Goal: Task Accomplishment & Management: Manage account settings

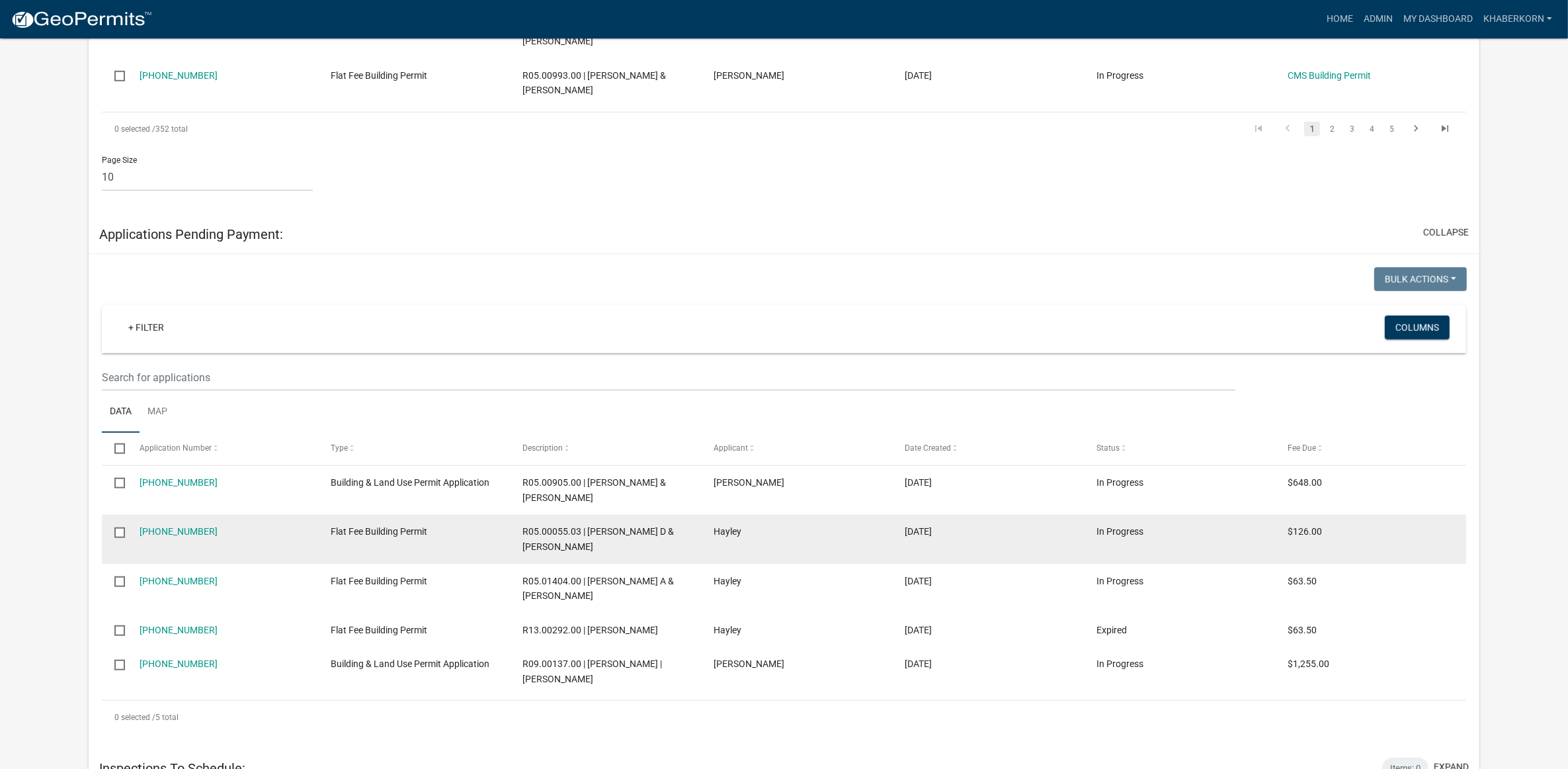
scroll to position [966, 0]
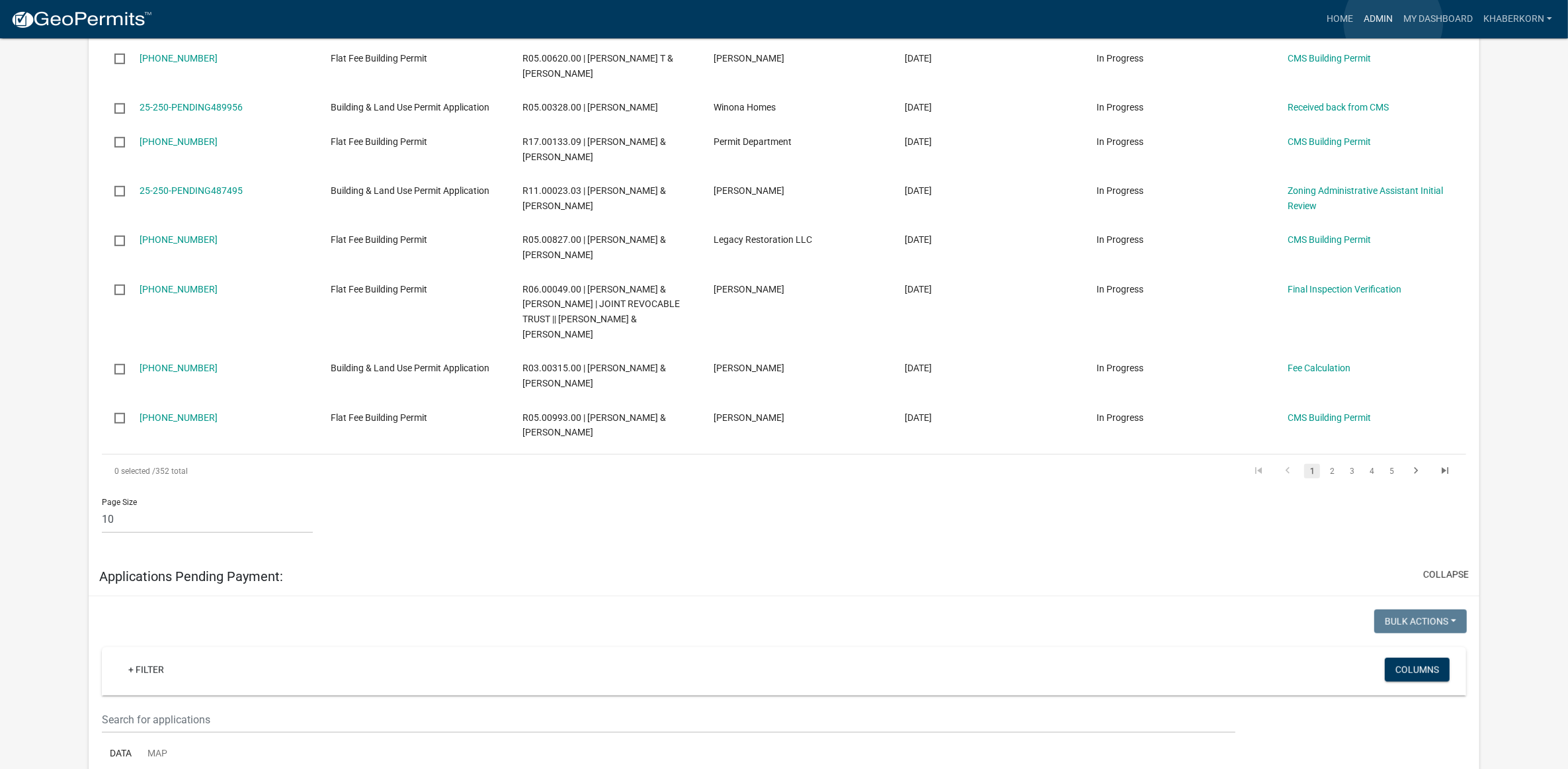
click at [1393, 22] on link "Admin" at bounding box center [1378, 20] width 40 height 26
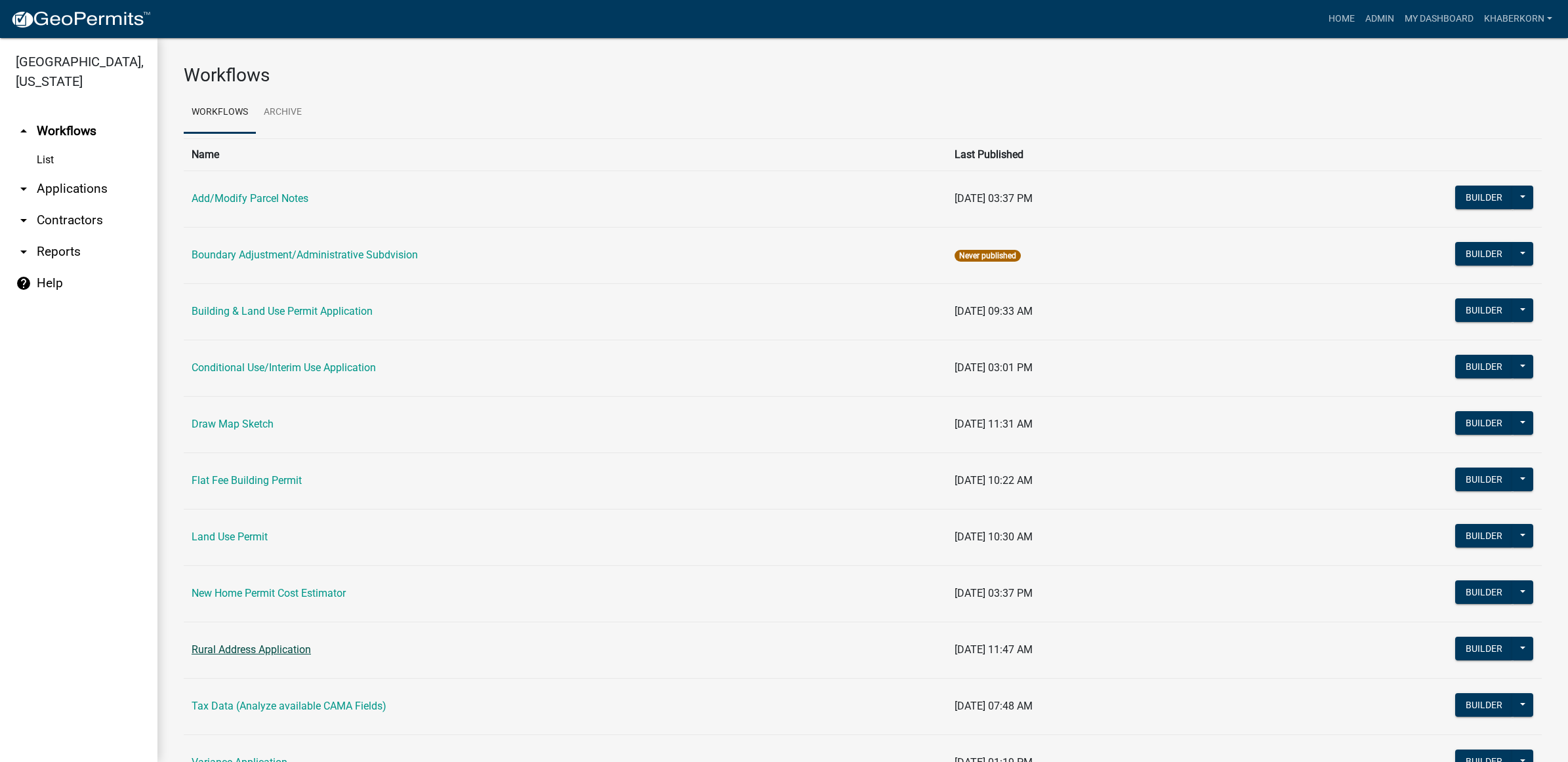
click at [281, 652] on link "Rural Address Application" at bounding box center [251, 649] width 120 height 13
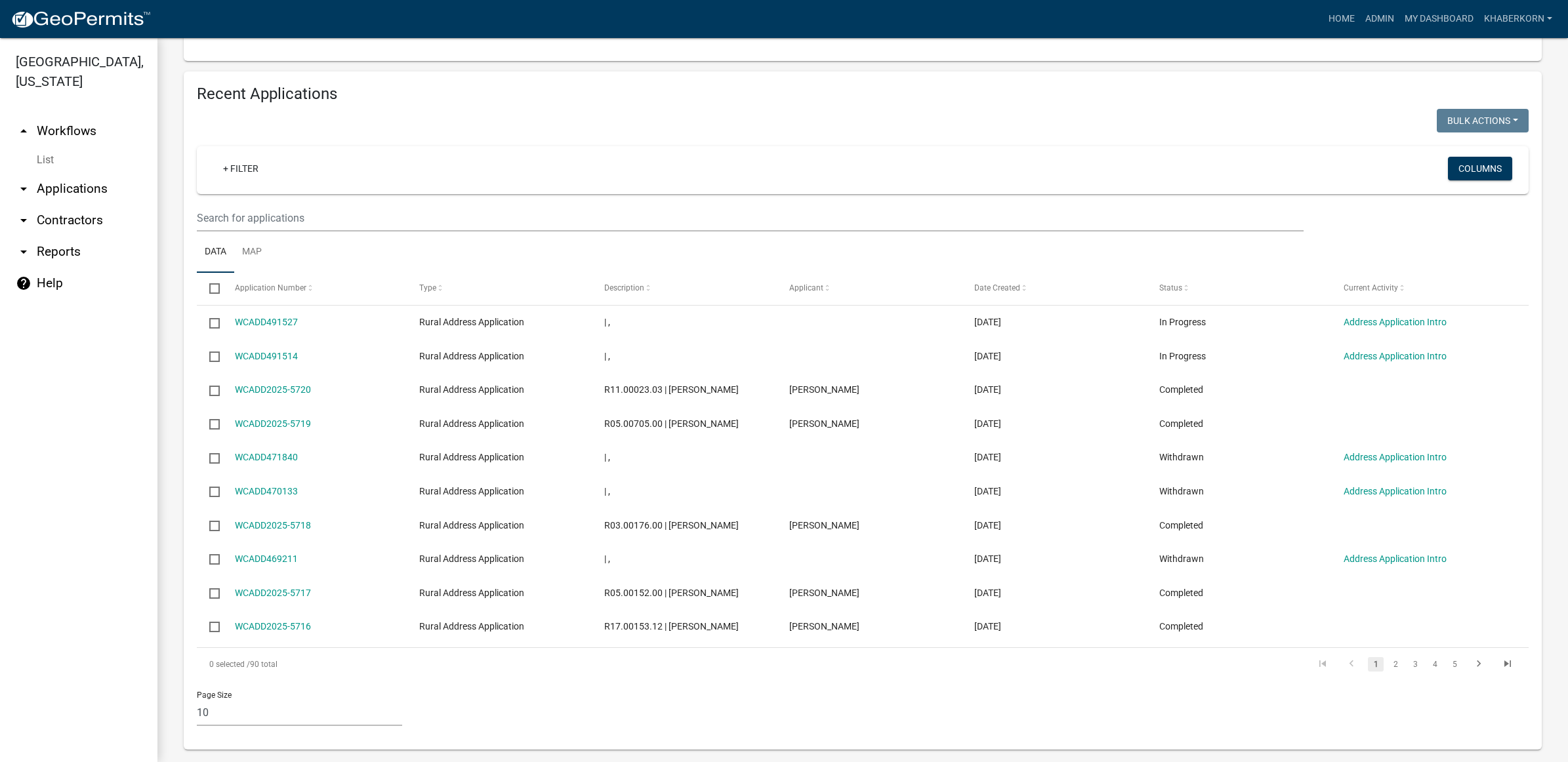
scroll to position [457, 0]
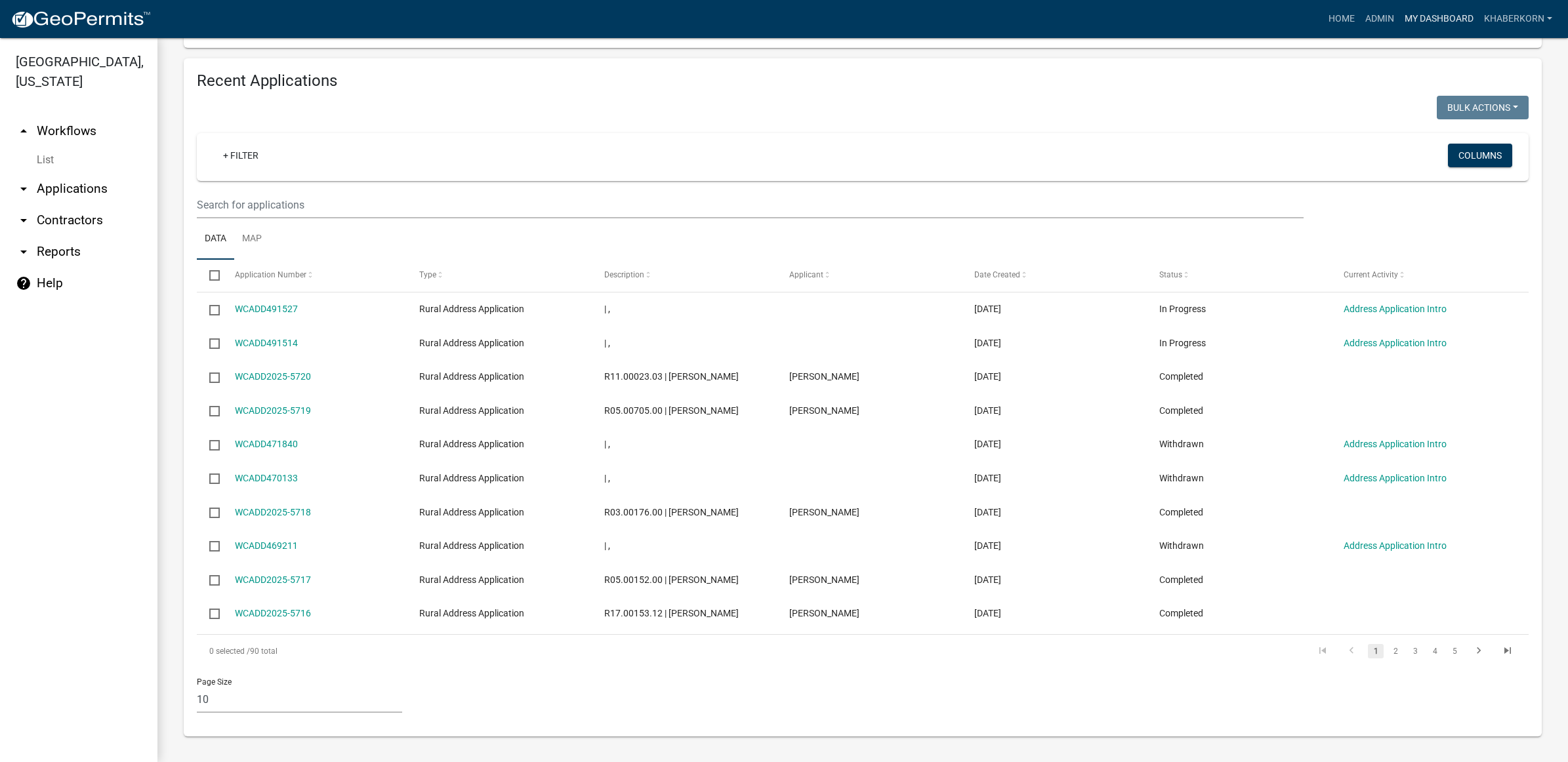
click at [1417, 15] on link "My Dashboard" at bounding box center [1439, 19] width 79 height 25
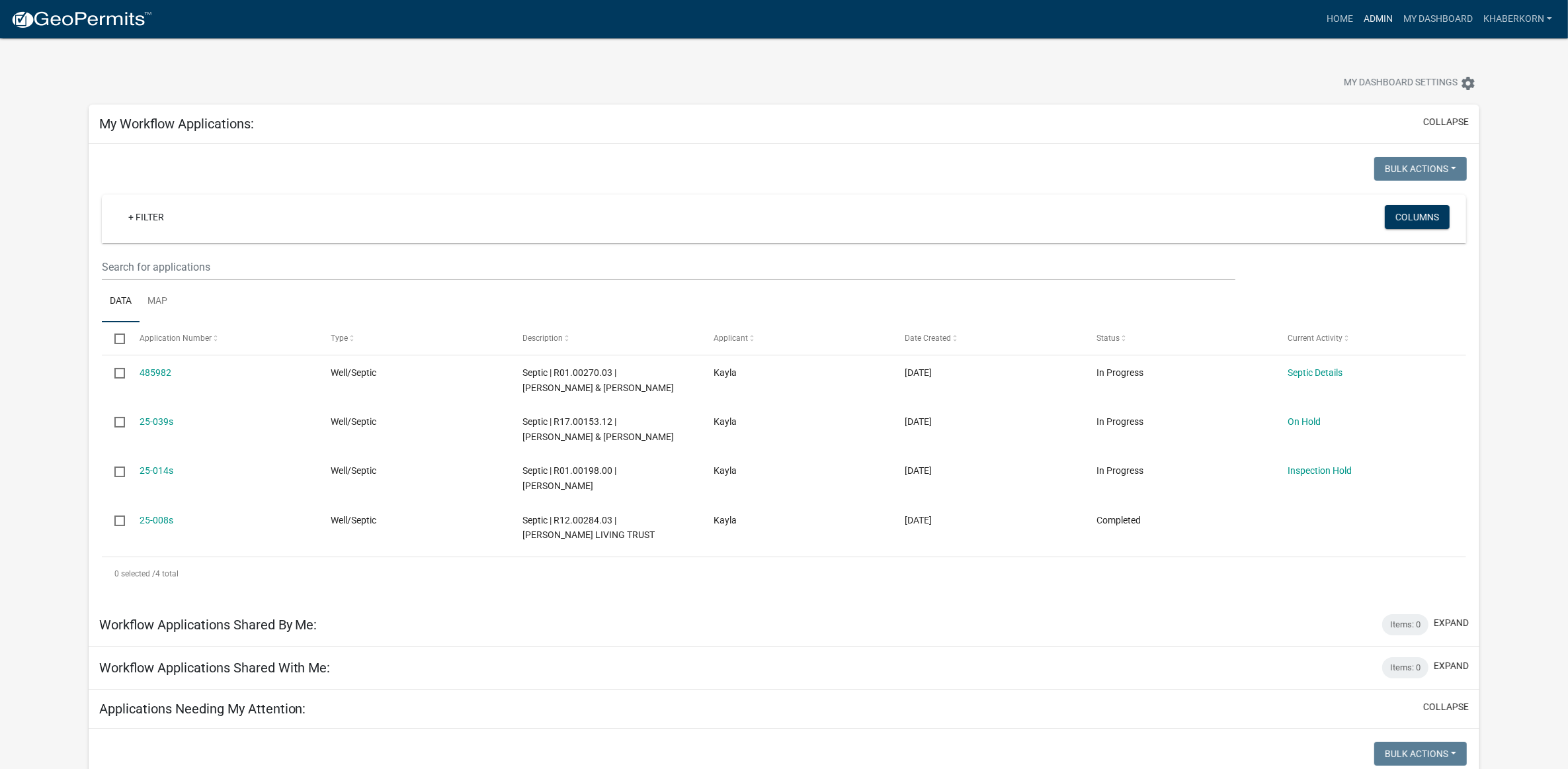
click at [1386, 14] on link "Admin" at bounding box center [1378, 20] width 40 height 26
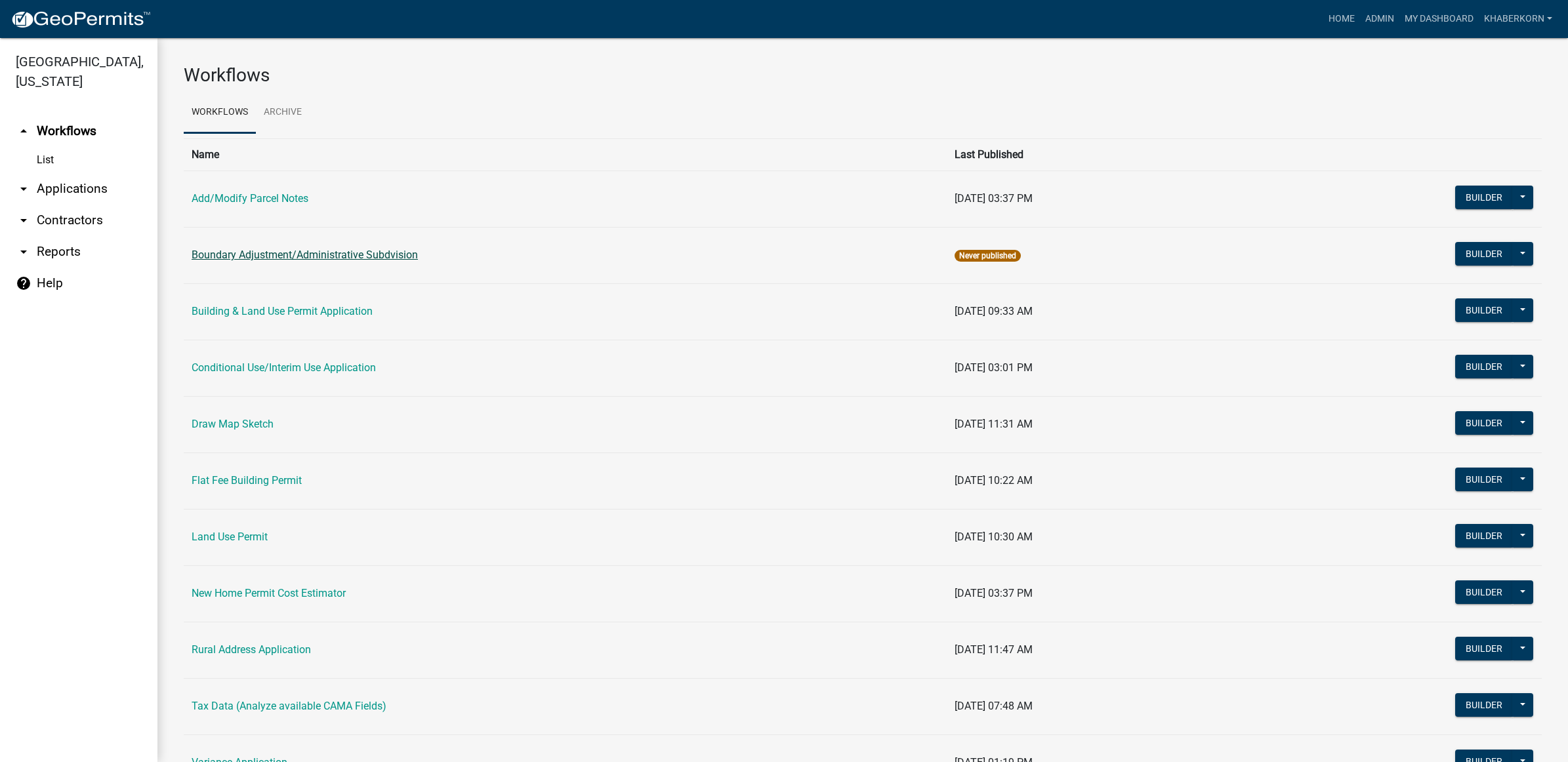
click at [316, 260] on link "Boundary Adjustment/Administrative Subdvision" at bounding box center [304, 255] width 226 height 13
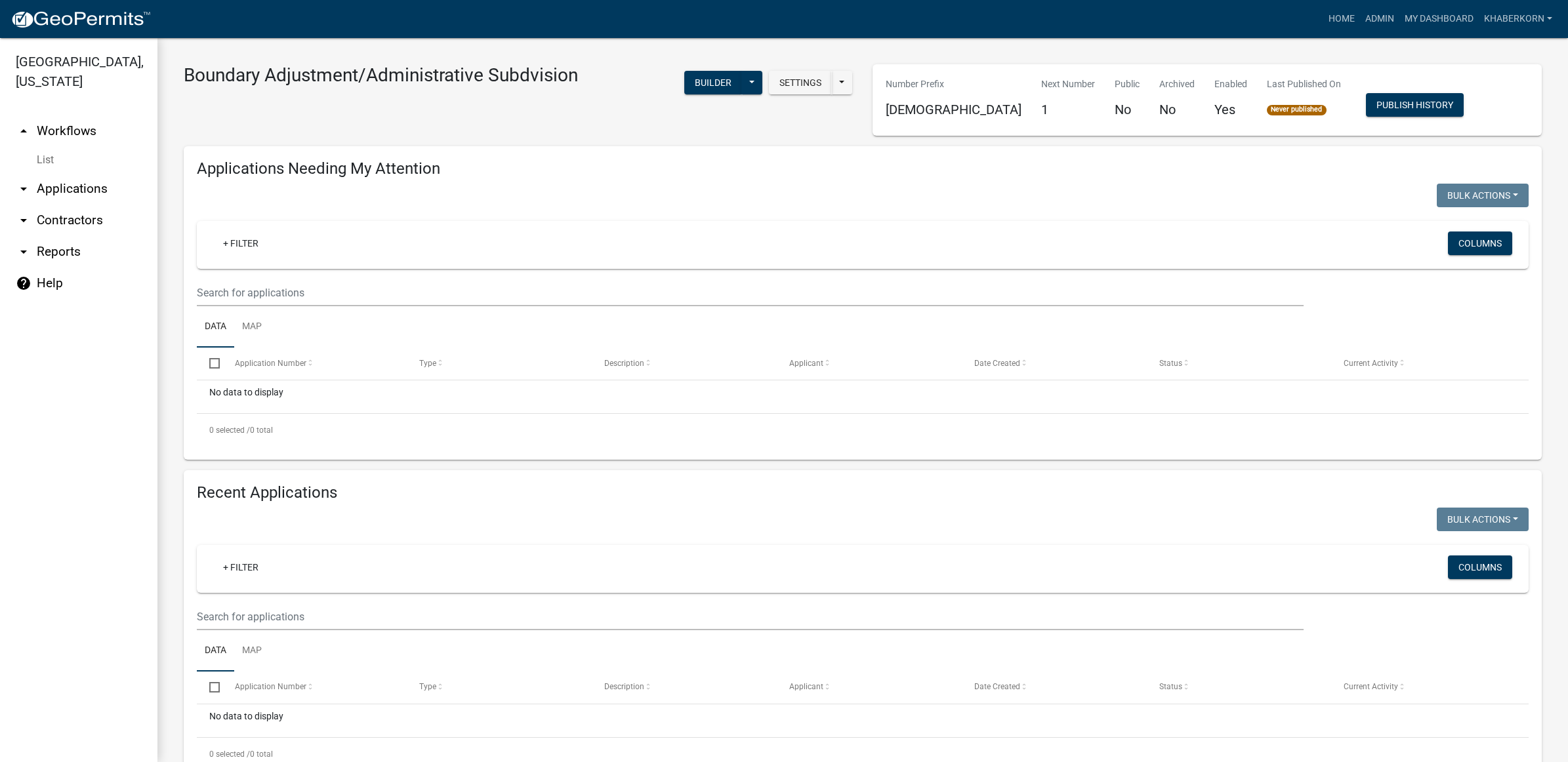
scroll to position [46, 0]
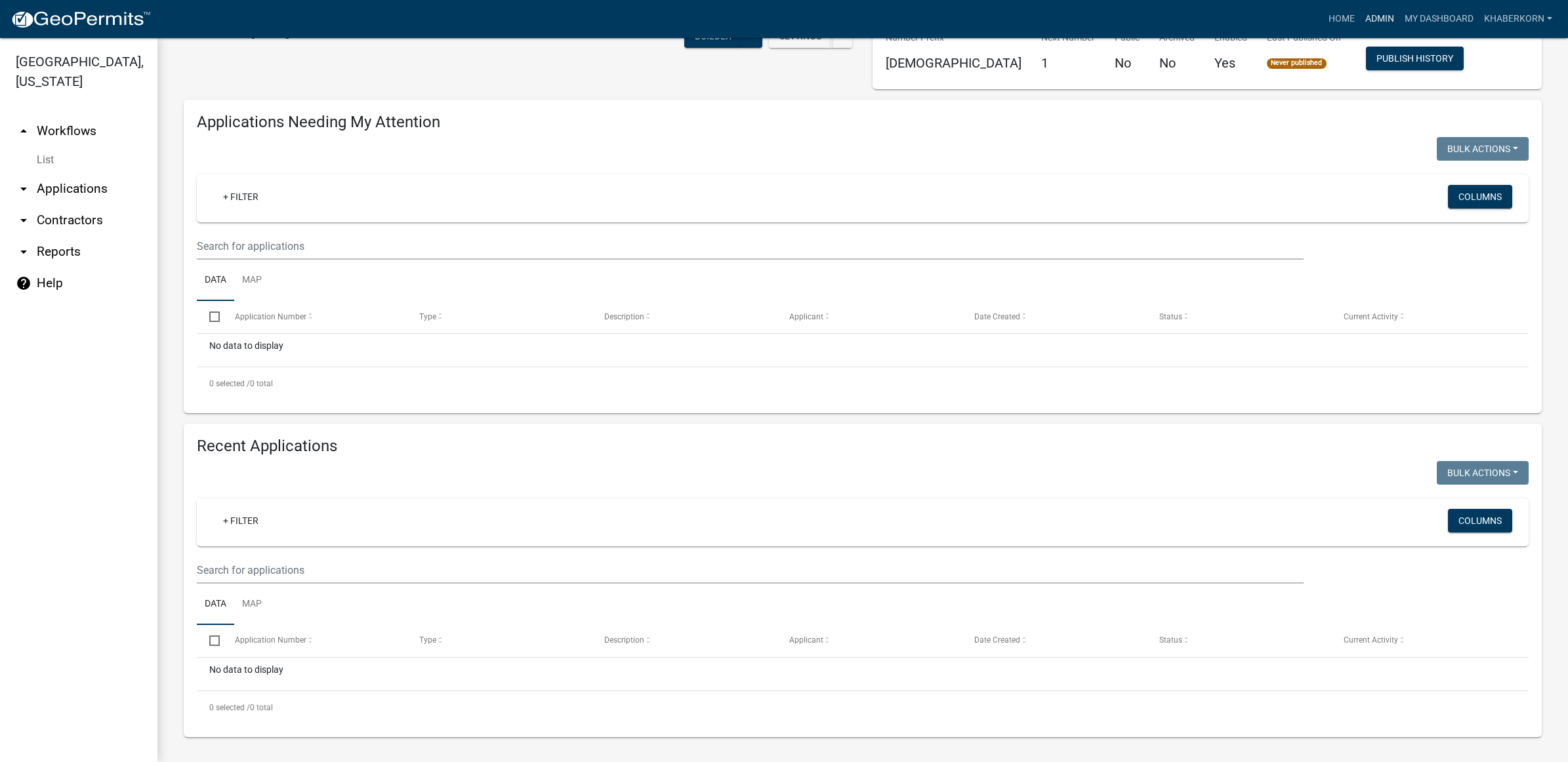
click at [1367, 19] on link "Admin" at bounding box center [1379, 19] width 40 height 25
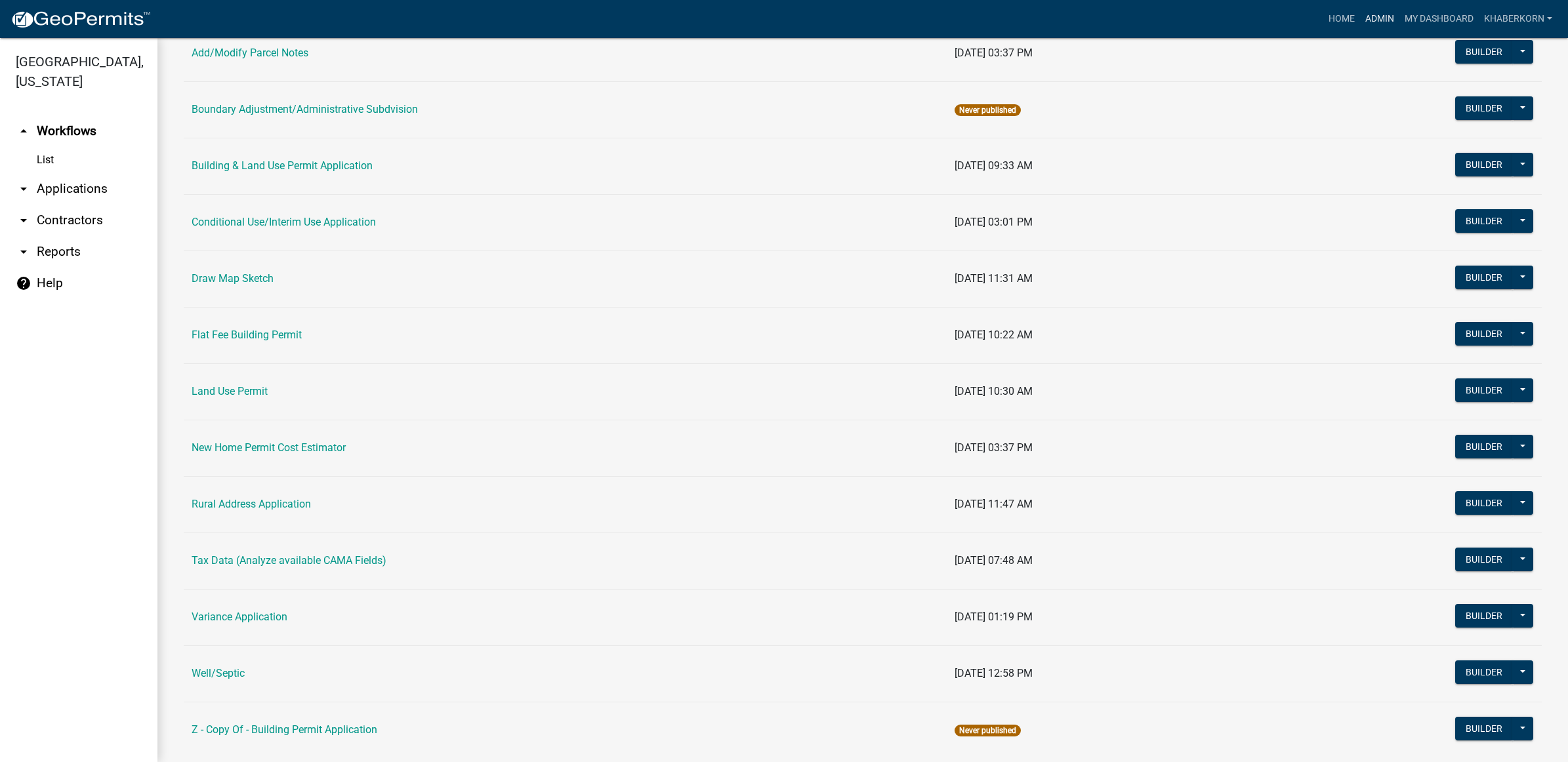
scroll to position [179, 0]
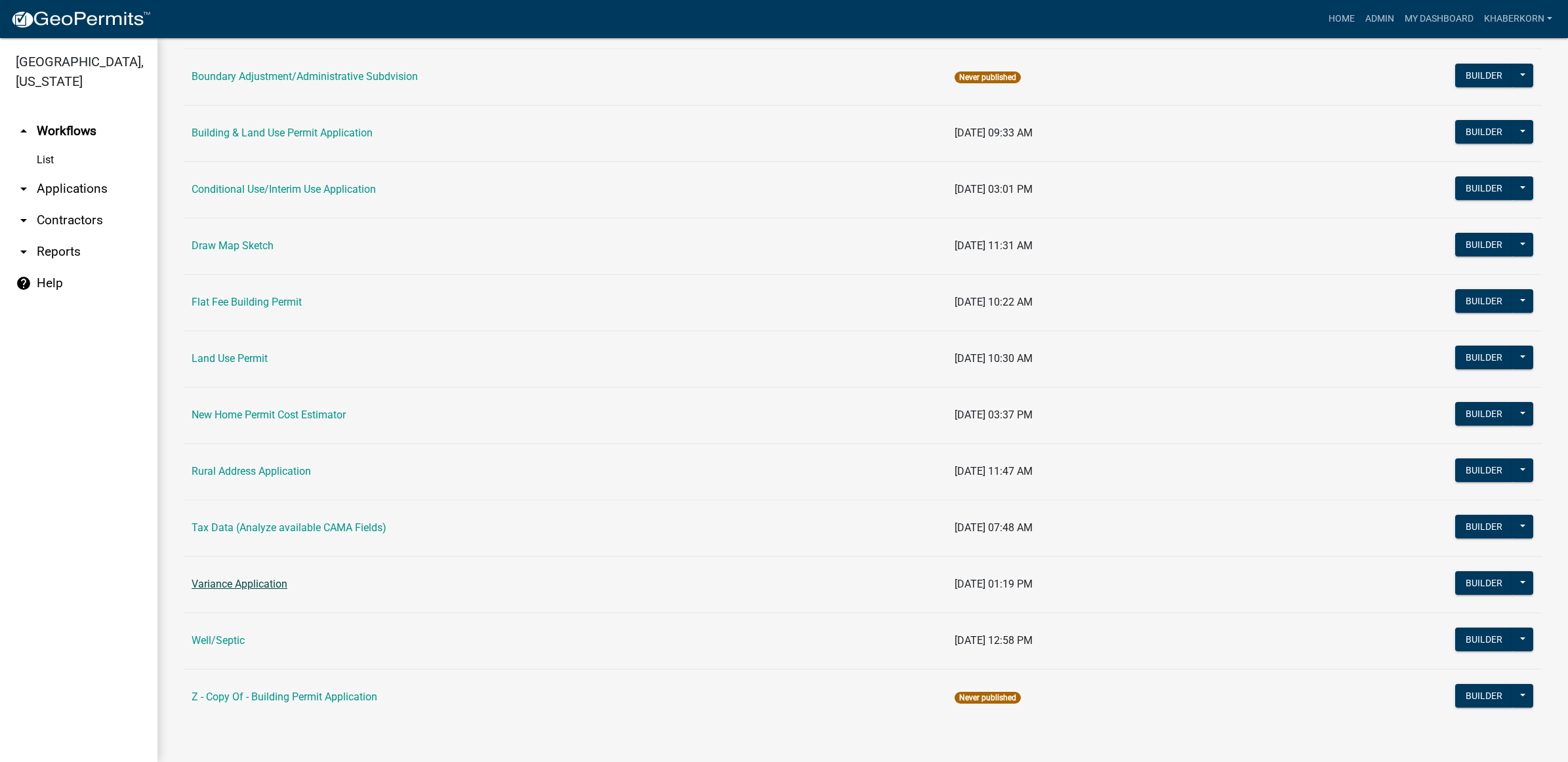
click at [251, 581] on link "Variance Application" at bounding box center [240, 583] width 96 height 13
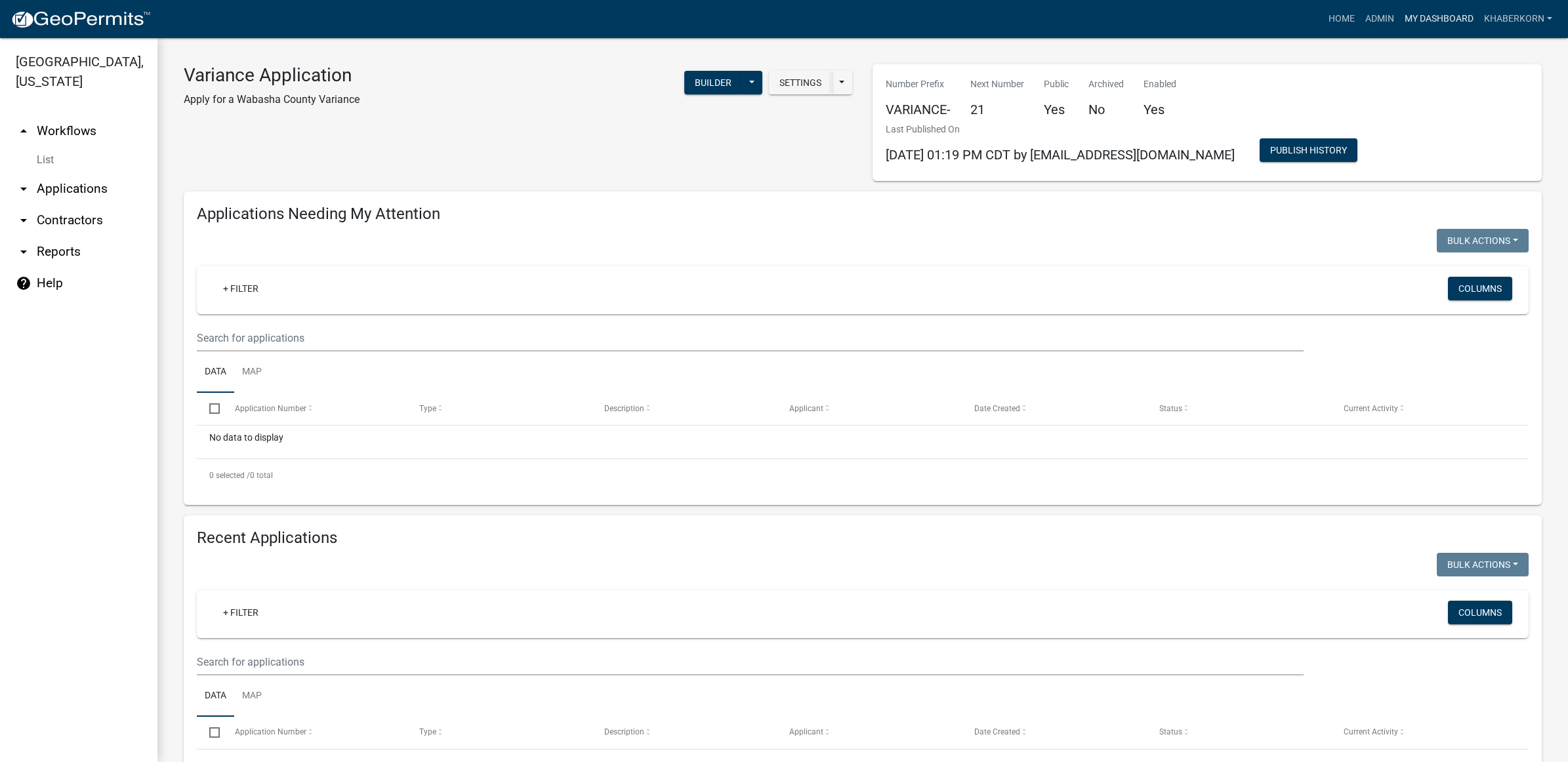
click at [1445, 20] on link "My Dashboard" at bounding box center [1439, 19] width 79 height 25
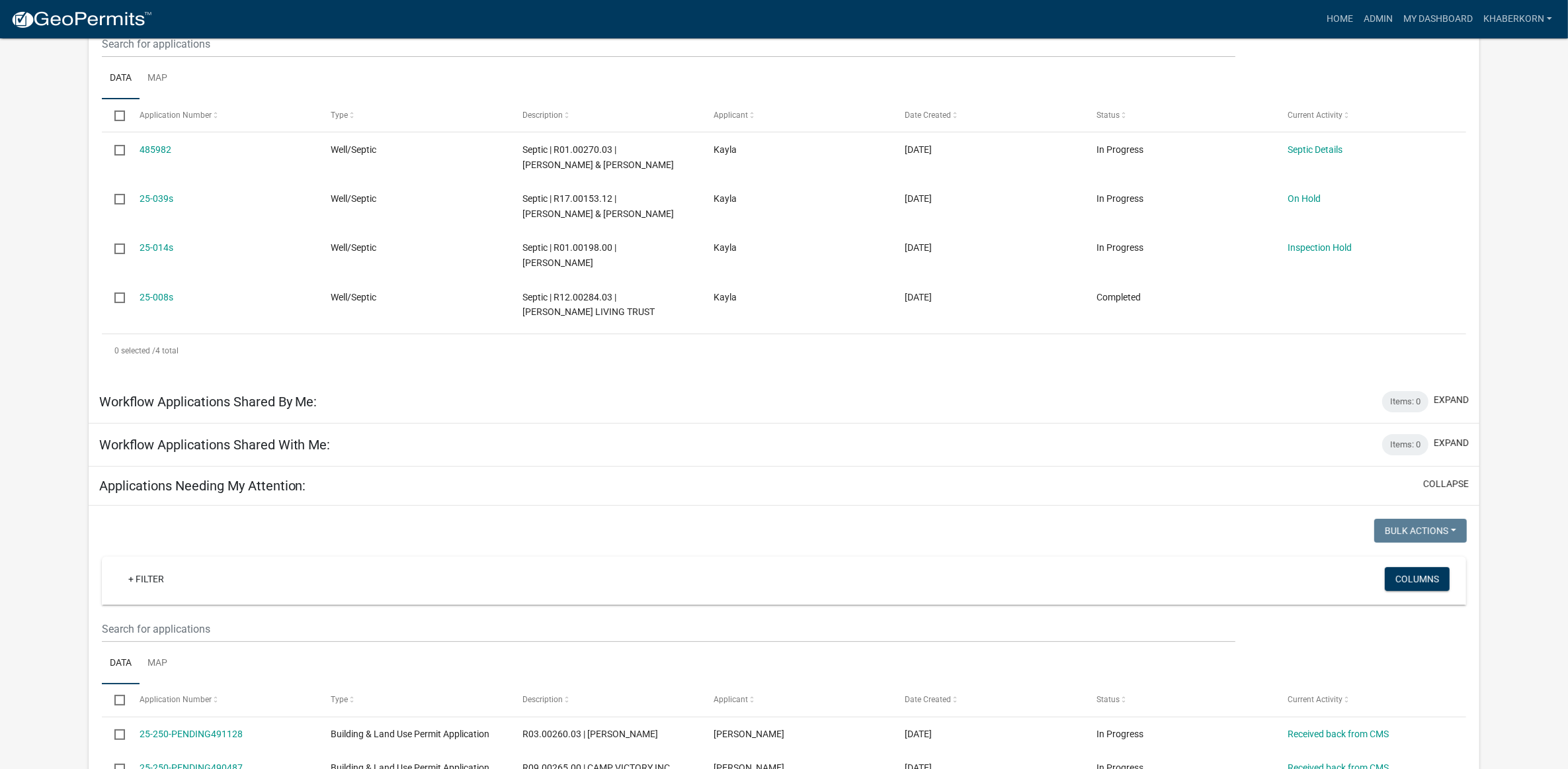
scroll to position [248, 0]
